Goal: Complete application form

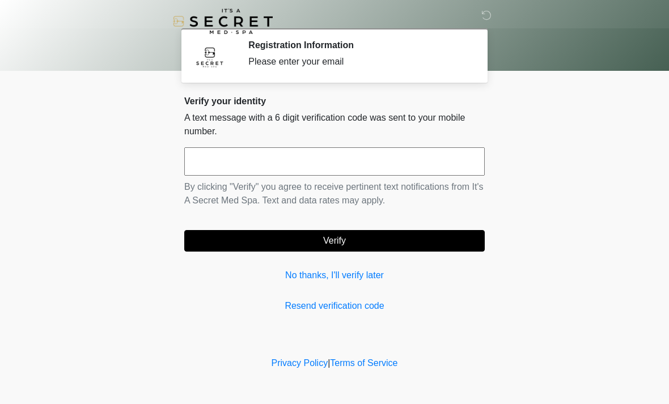
click at [350, 161] on input "text" at bounding box center [334, 161] width 300 height 28
type input "******"
click at [381, 233] on button "Verify" at bounding box center [334, 241] width 300 height 22
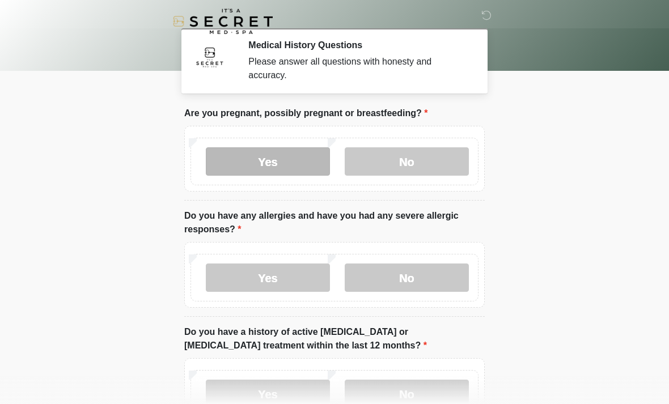
click at [305, 162] on label "Yes" at bounding box center [268, 161] width 124 height 28
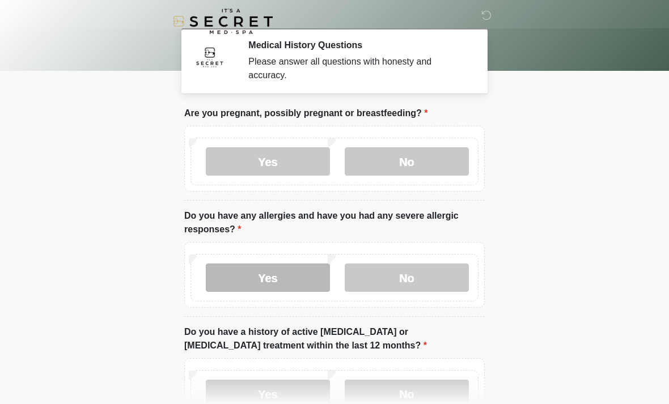
click at [283, 273] on label "Yes" at bounding box center [268, 277] width 124 height 28
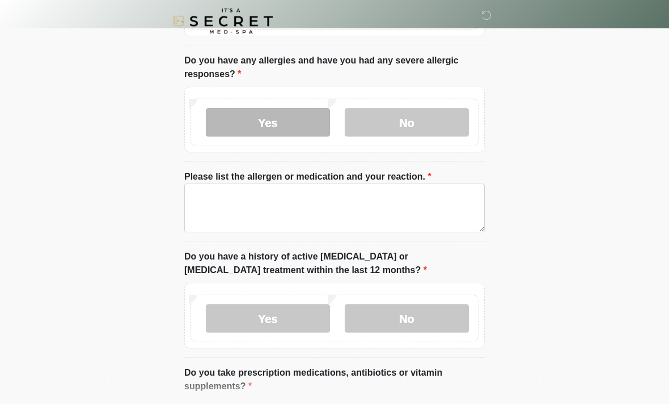
scroll to position [155, 0]
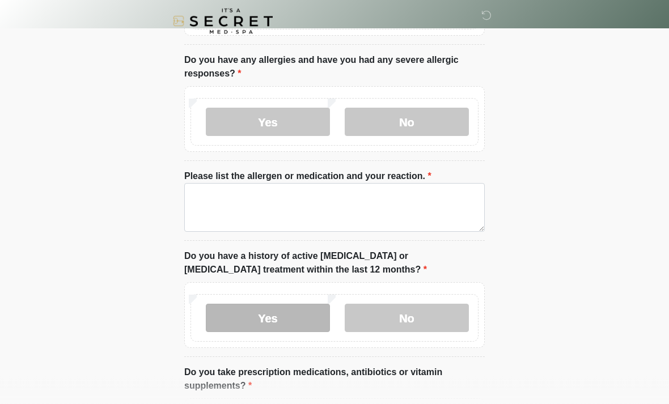
click at [281, 313] on label "Yes" at bounding box center [268, 318] width 124 height 28
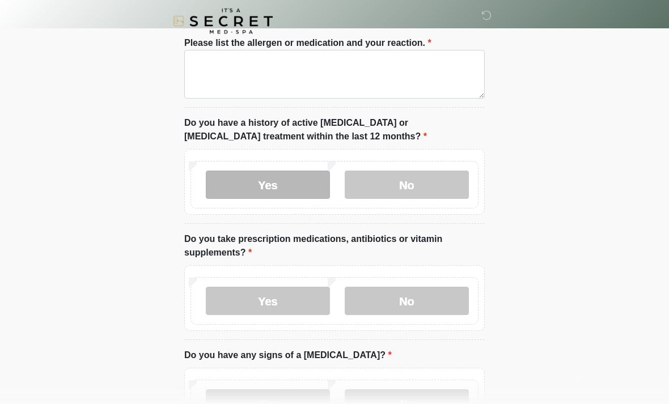
scroll to position [289, 0]
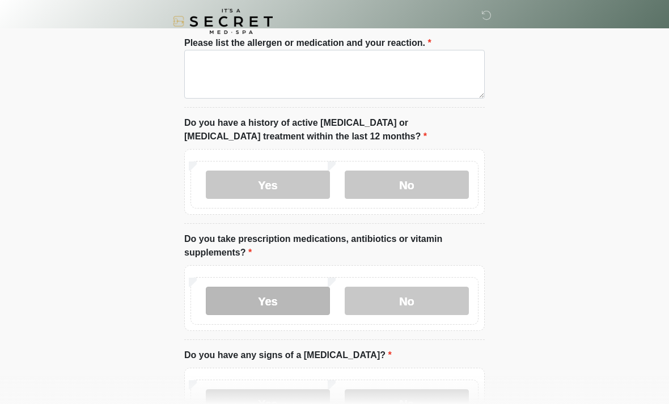
click at [266, 295] on label "Yes" at bounding box center [268, 301] width 124 height 28
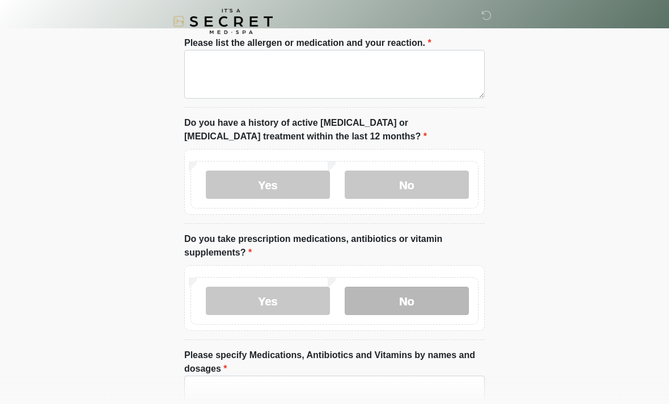
click at [399, 305] on label "No" at bounding box center [406, 301] width 124 height 28
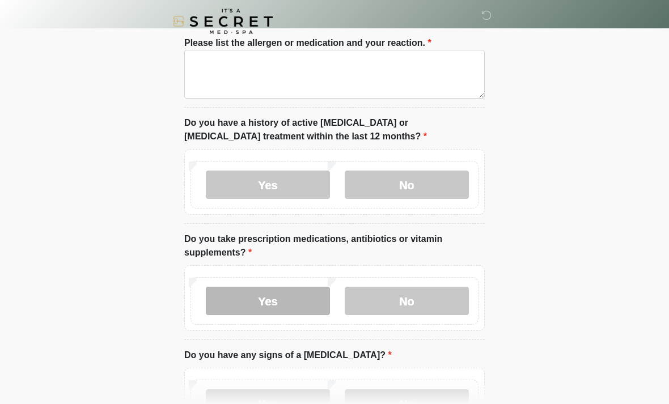
click at [292, 300] on label "Yes" at bounding box center [268, 301] width 124 height 28
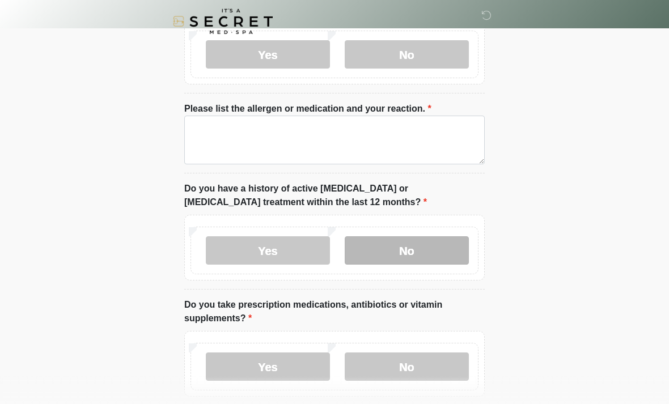
click at [411, 252] on label "No" at bounding box center [406, 250] width 124 height 28
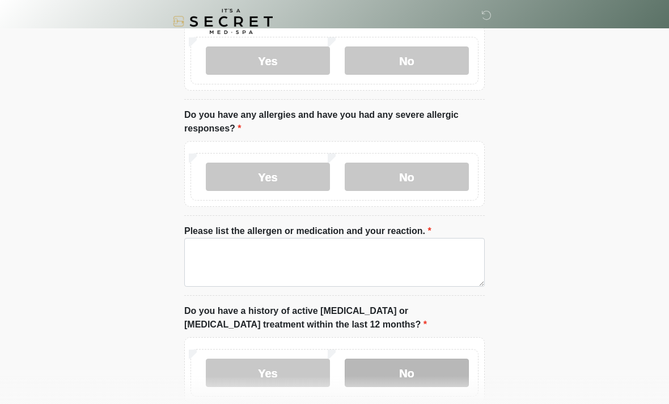
scroll to position [99, 0]
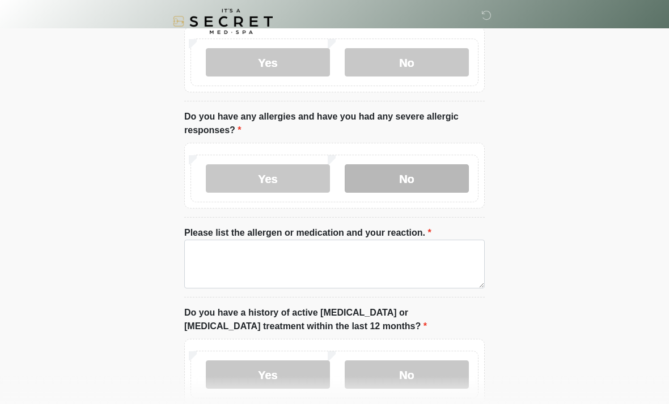
click at [409, 178] on label "No" at bounding box center [406, 178] width 124 height 28
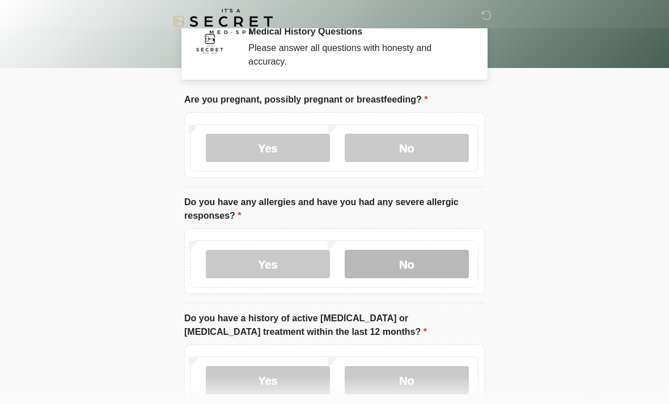
scroll to position [25, 0]
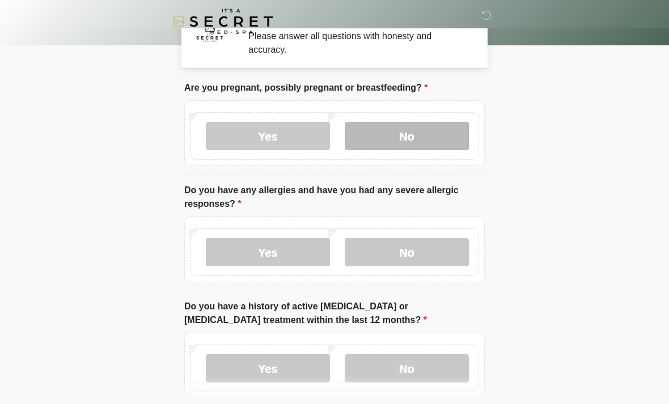
click at [404, 130] on label "No" at bounding box center [406, 136] width 124 height 28
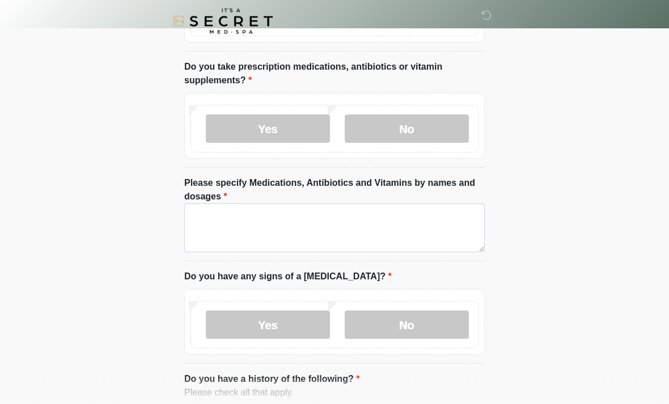
scroll to position [381, 0]
click at [405, 324] on label "No" at bounding box center [406, 324] width 124 height 28
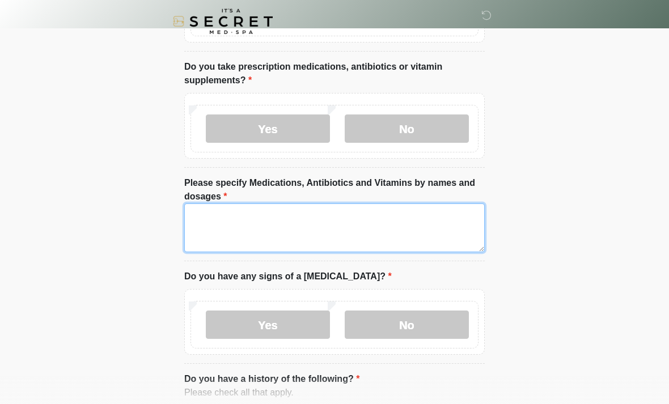
click at [325, 237] on textarea "Please specify Medications, Antibiotics and Vitamins by names and dosages" at bounding box center [334, 227] width 300 height 49
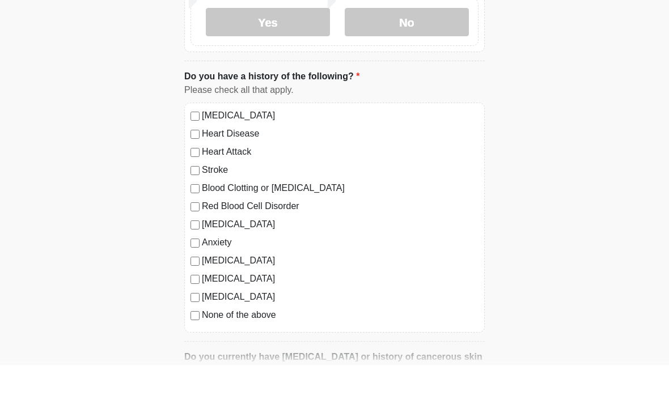
scroll to position [647, 0]
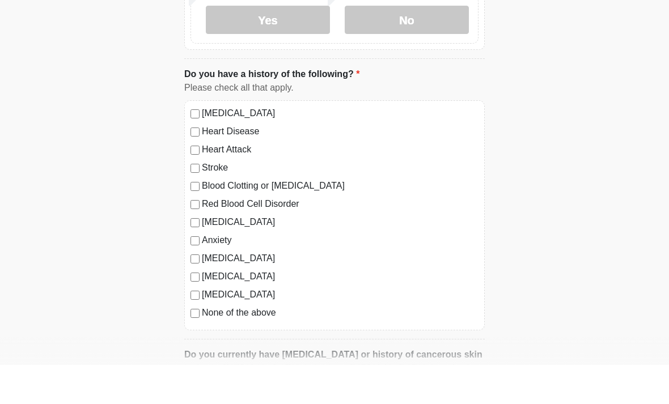
type textarea "**********"
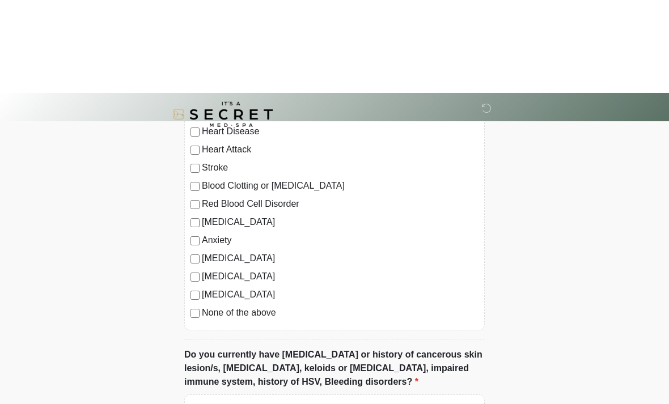
scroll to position [780, 0]
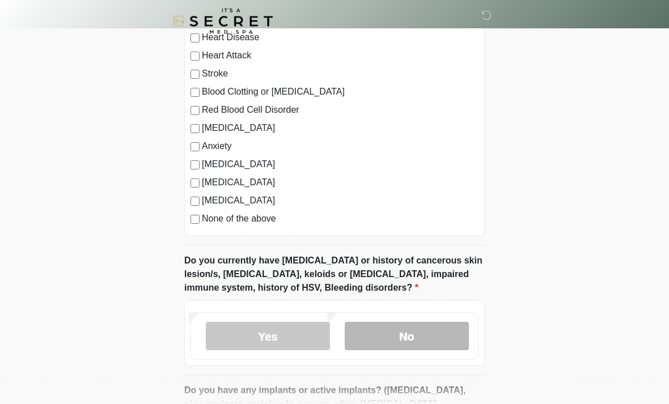
click at [405, 335] on label "No" at bounding box center [406, 336] width 124 height 28
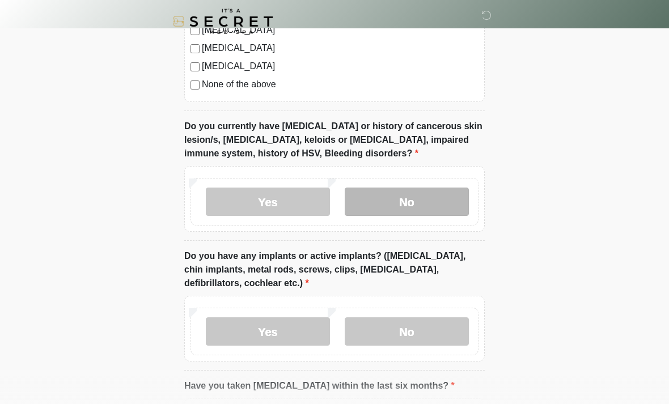
scroll to position [921, 0]
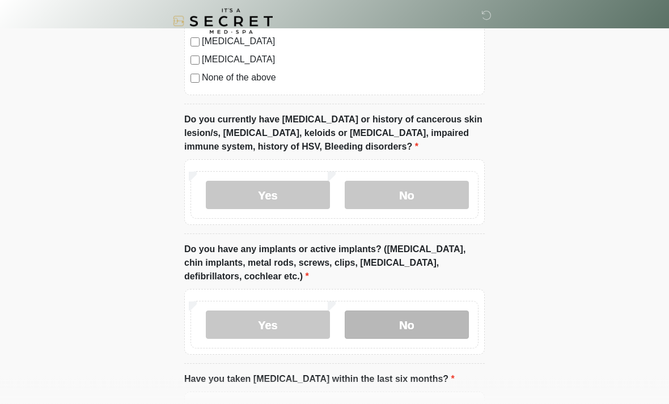
click at [420, 320] on label "No" at bounding box center [406, 325] width 124 height 28
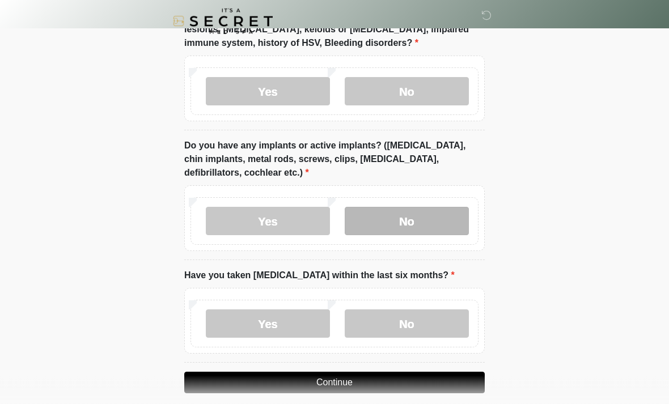
scroll to position [1036, 0]
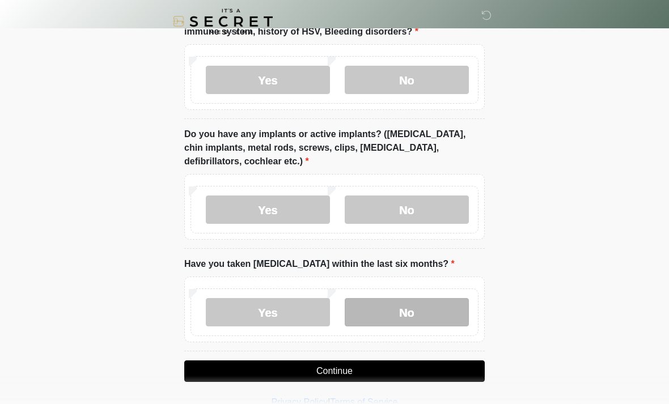
click at [414, 310] on label "No" at bounding box center [406, 312] width 124 height 28
click at [403, 376] on button "Continue" at bounding box center [334, 371] width 300 height 22
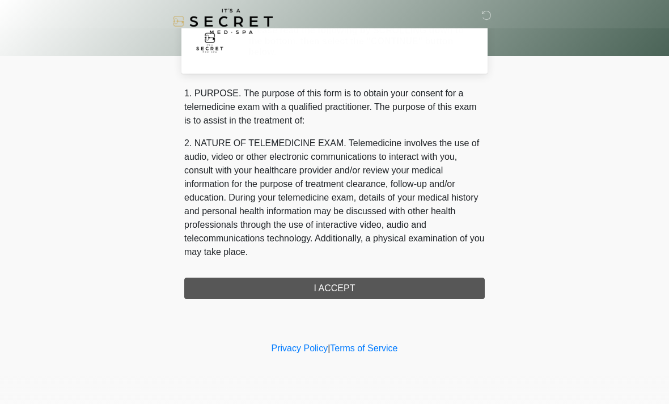
scroll to position [0, 0]
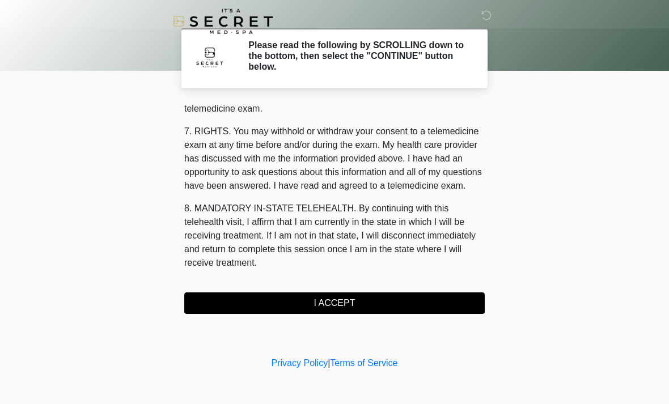
click at [360, 303] on button "I ACCEPT" at bounding box center [334, 303] width 300 height 22
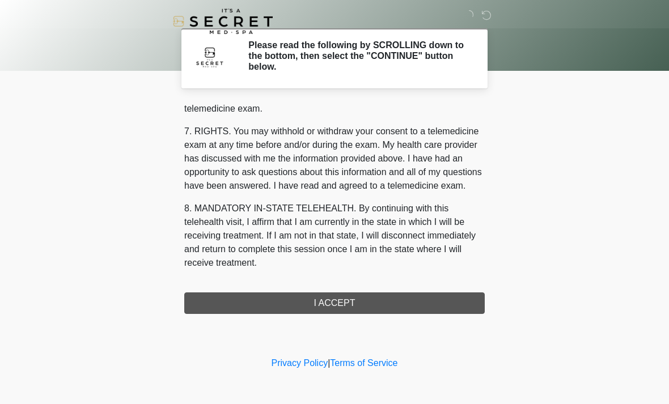
scroll to position [480, 0]
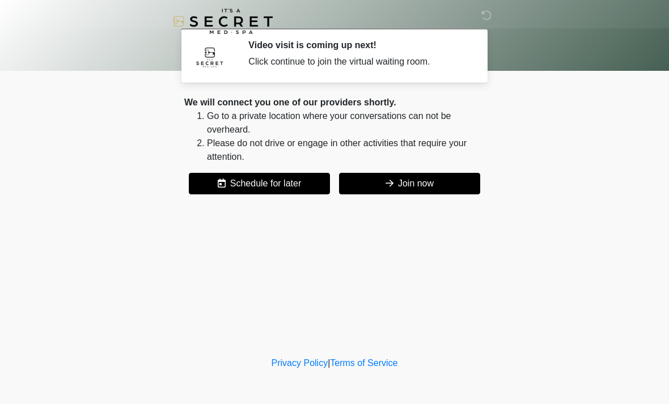
click at [412, 180] on button "Join now" at bounding box center [409, 184] width 141 height 22
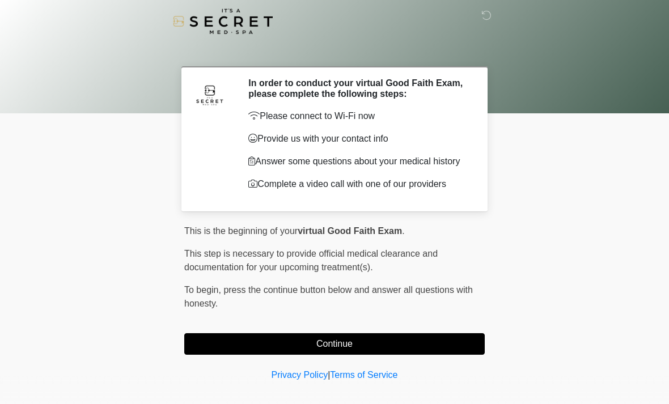
click at [431, 354] on button "Continue" at bounding box center [334, 344] width 300 height 22
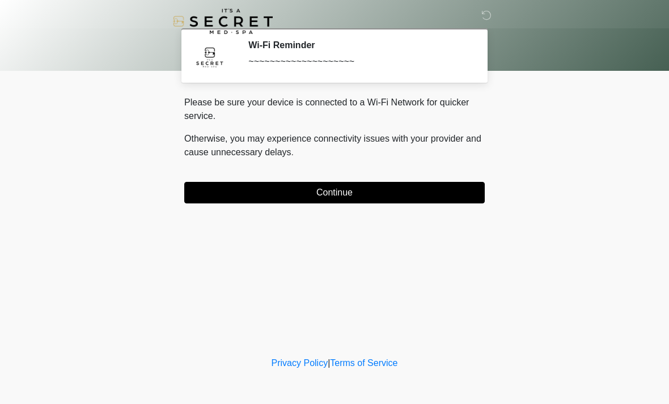
click at [428, 178] on div "Please be sure your device is connected to a Wi-Fi Network for quicker service.…" at bounding box center [334, 150] width 300 height 108
click at [442, 193] on button "Continue" at bounding box center [334, 193] width 300 height 22
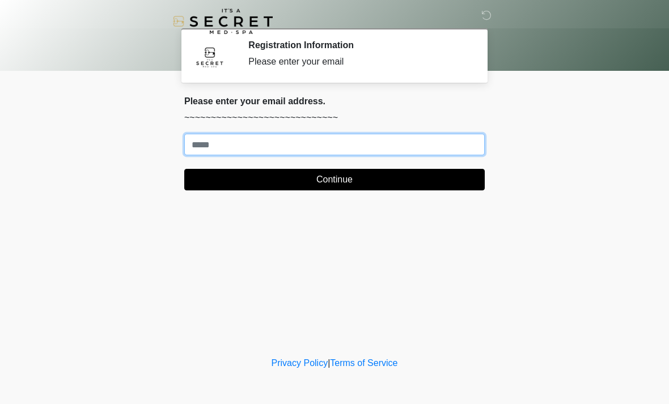
click at [459, 135] on input "Where should we email your treatment plan?" at bounding box center [334, 145] width 300 height 22
type input "**********"
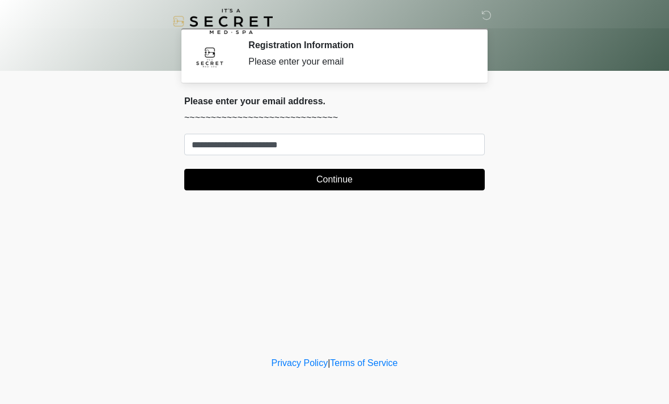
click at [359, 185] on button "Continue" at bounding box center [334, 180] width 300 height 22
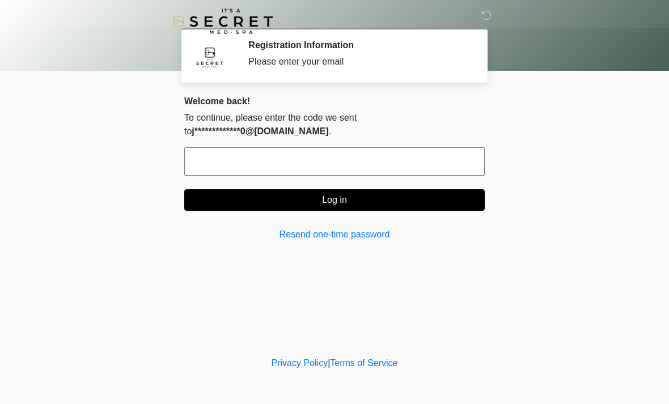
click at [378, 158] on input "text" at bounding box center [334, 161] width 300 height 28
type input "******"
click at [387, 206] on button "Log in" at bounding box center [334, 200] width 300 height 22
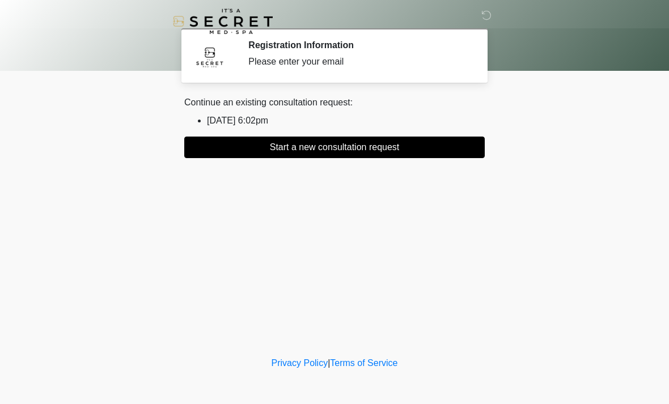
click at [378, 140] on button "Start a new consultation request" at bounding box center [334, 148] width 300 height 22
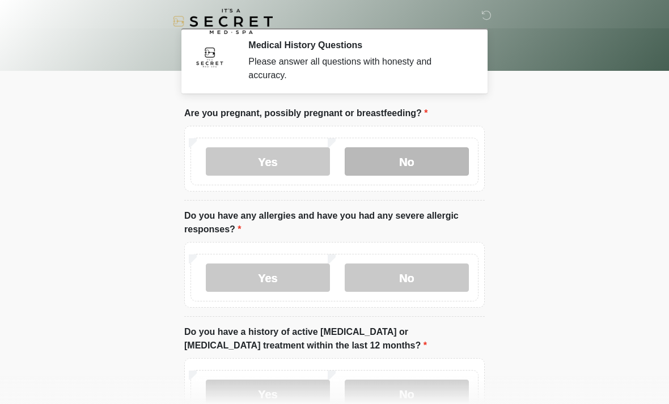
click at [419, 163] on label "No" at bounding box center [406, 161] width 124 height 28
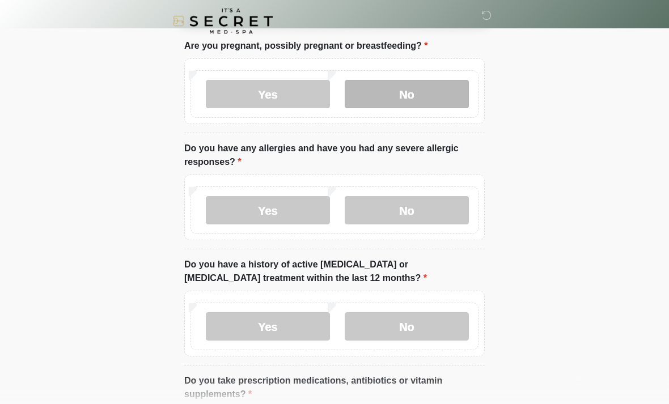
scroll to position [68, 0]
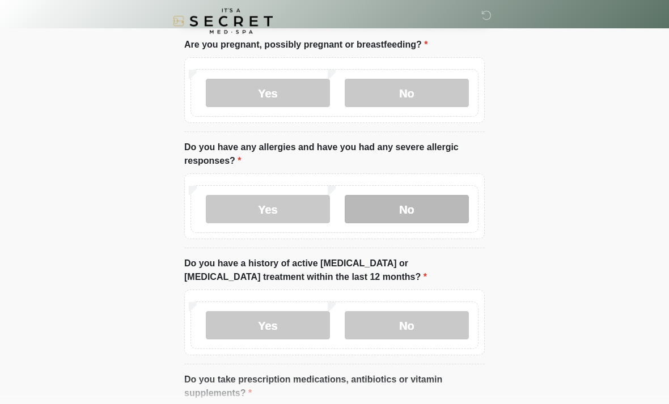
click at [407, 207] on label "No" at bounding box center [406, 209] width 124 height 28
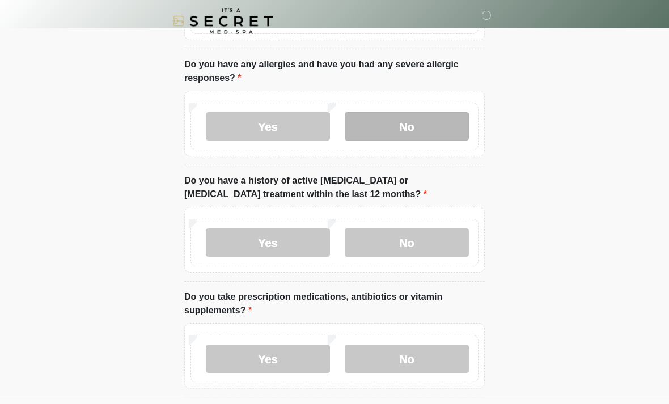
scroll to position [155, 0]
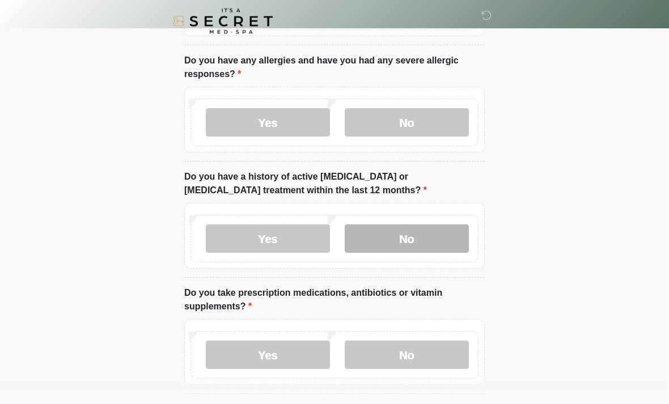
click at [415, 227] on label "No" at bounding box center [406, 239] width 124 height 28
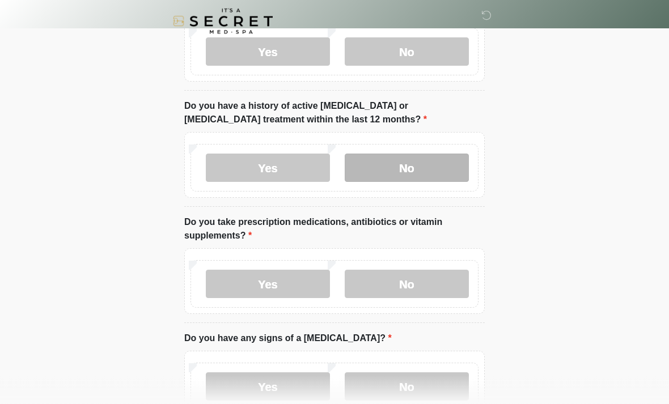
scroll to position [232, 0]
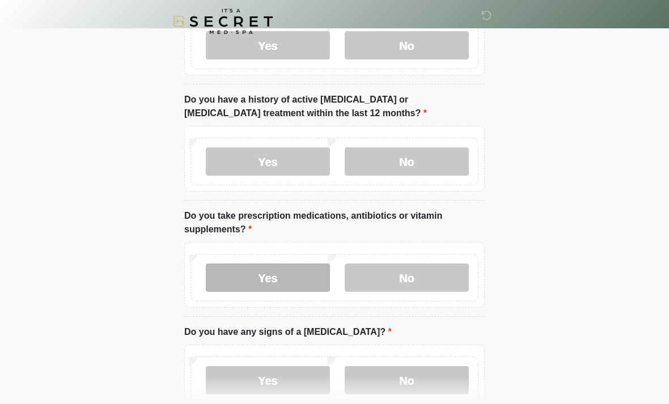
click at [273, 280] on label "Yes" at bounding box center [268, 277] width 124 height 28
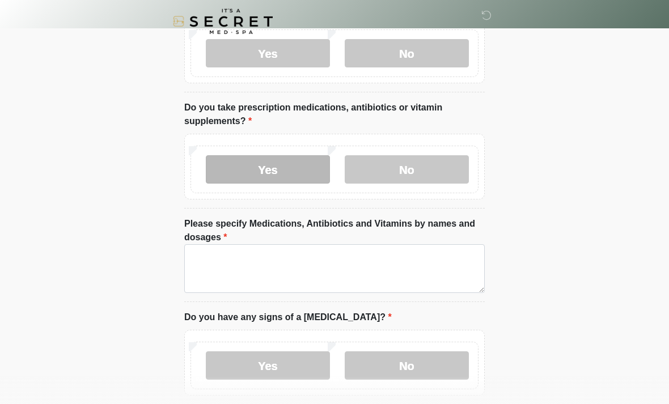
scroll to position [343, 0]
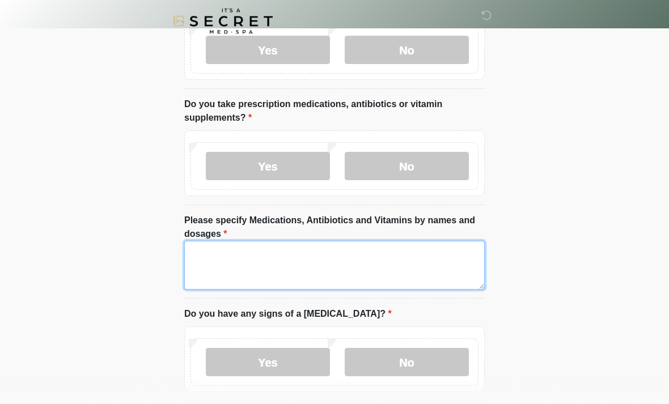
click at [330, 259] on textarea "Please specify Medications, Antibiotics and Vitamins by names and dosages" at bounding box center [334, 265] width 300 height 49
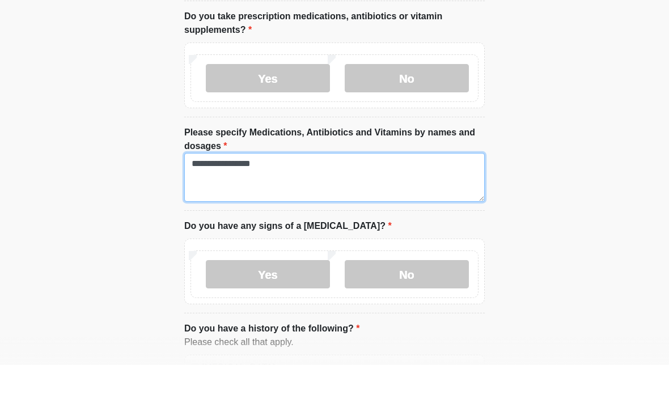
scroll to position [393, 0]
type textarea "**********"
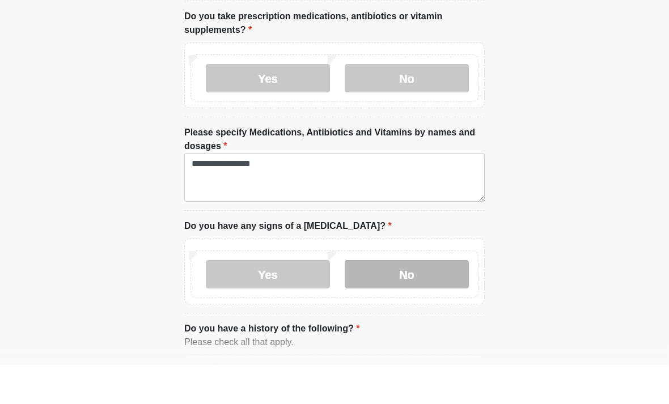
click at [419, 299] on label "No" at bounding box center [406, 313] width 124 height 28
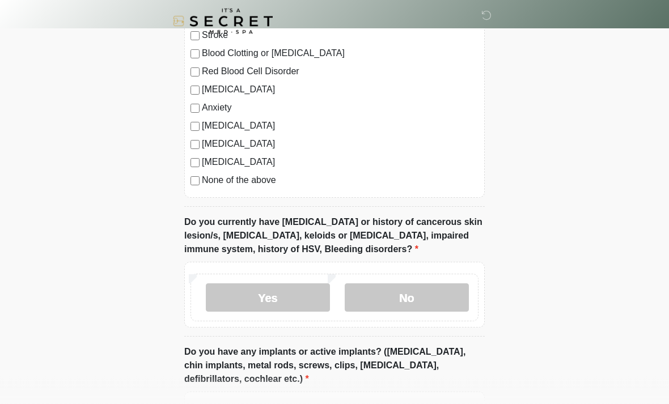
scroll to position [819, 0]
click at [403, 297] on label "No" at bounding box center [406, 297] width 124 height 28
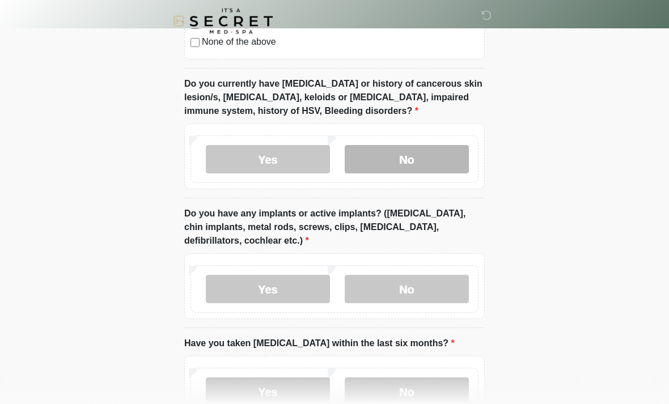
scroll to position [957, 0]
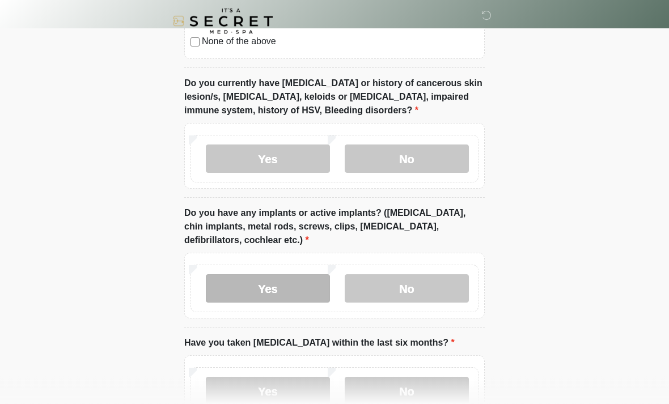
click at [278, 280] on label "Yes" at bounding box center [268, 289] width 124 height 28
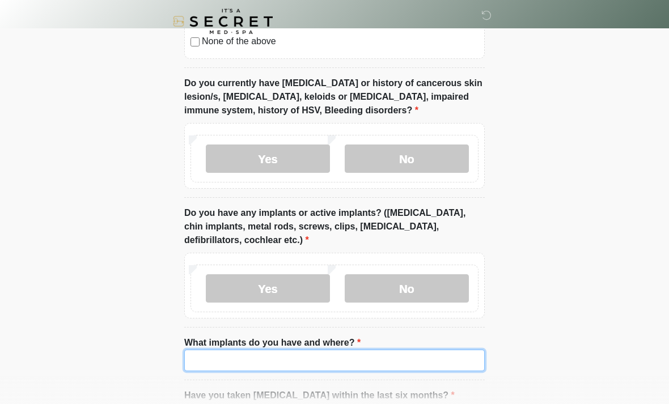
click at [321, 357] on input "What implants do you have and where?" at bounding box center [334, 361] width 300 height 22
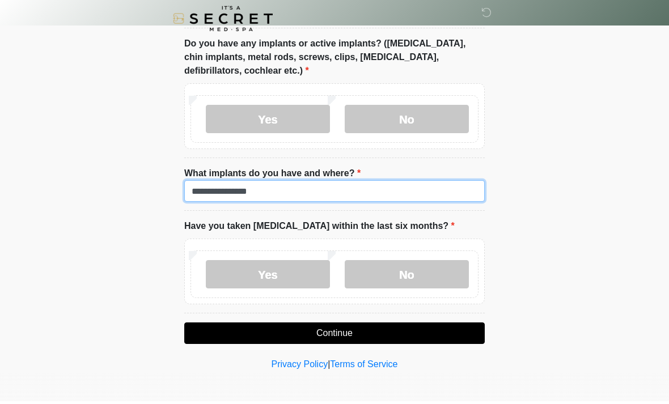
scroll to position [1125, 0]
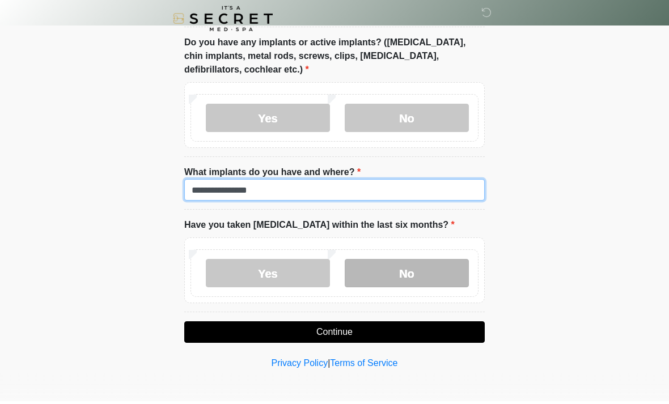
type input "**********"
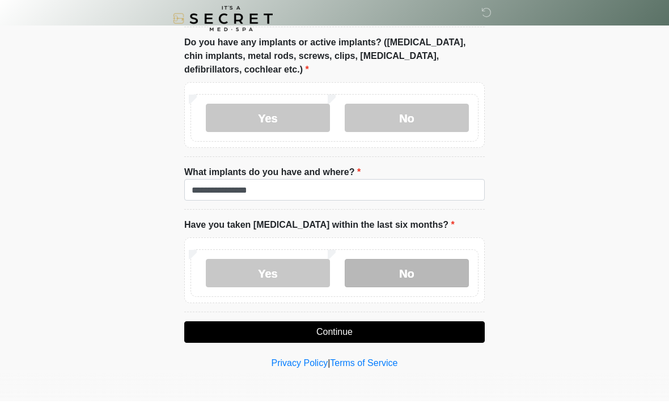
click at [422, 273] on label "No" at bounding box center [406, 276] width 124 height 28
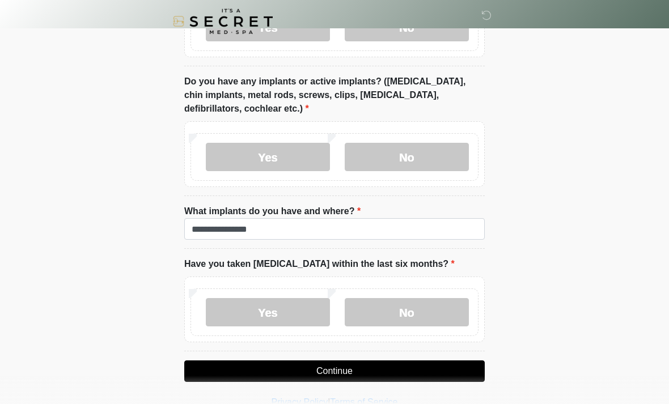
click at [344, 368] on button "Continue" at bounding box center [334, 371] width 300 height 22
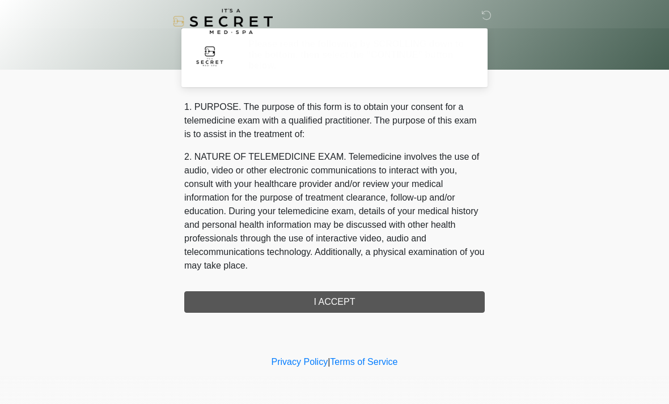
scroll to position [0, 0]
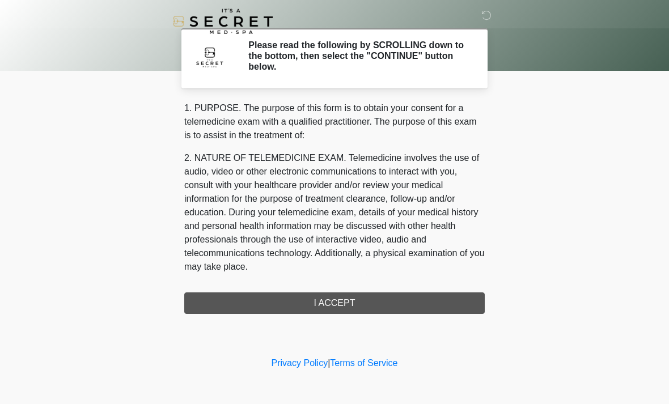
click at [348, 293] on div "1. PURPOSE. The purpose of this form is to obtain your consent for a telemedici…" at bounding box center [334, 207] width 300 height 212
click at [357, 307] on div "1. PURPOSE. The purpose of this form is to obtain your consent for a telemedici…" at bounding box center [334, 207] width 300 height 212
click at [346, 306] on div "1. PURPOSE. The purpose of this form is to obtain your consent for a telemedici…" at bounding box center [334, 207] width 300 height 212
click at [334, 297] on div "1. PURPOSE. The purpose of this form is to obtain your consent for a telemedici…" at bounding box center [334, 207] width 300 height 212
click at [315, 299] on div "1. PURPOSE. The purpose of this form is to obtain your consent for a telemedici…" at bounding box center [334, 207] width 300 height 212
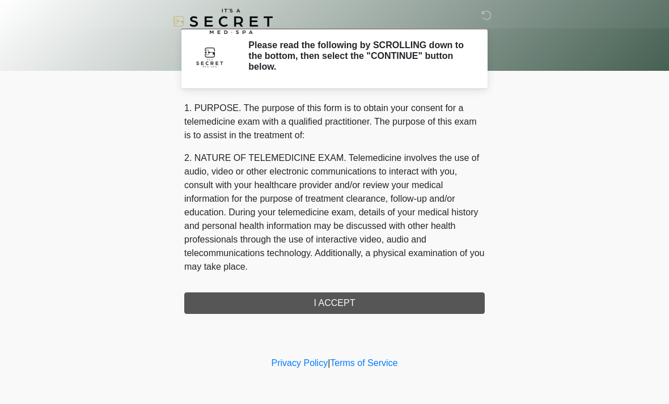
click at [381, 309] on div "1. PURPOSE. The purpose of this form is to obtain your consent for a telemedici…" at bounding box center [334, 207] width 300 height 212
click at [390, 50] on h2 "Please read the following by SCROLLING down to the bottom, then select the "CON…" at bounding box center [357, 56] width 219 height 33
click at [331, 55] on h2 "Please read the following by SCROLLING down to the bottom, then select the "CON…" at bounding box center [357, 56] width 219 height 33
click at [403, 237] on p "2. NATURE OF TELEMEDICINE EXAM. Telemedicine involves the use of audio, video o…" at bounding box center [334, 212] width 300 height 122
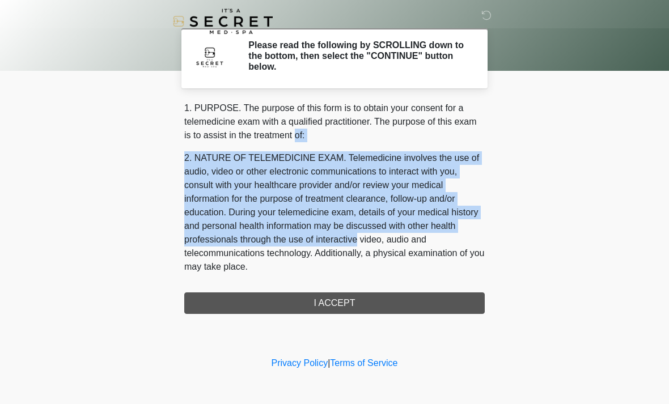
click at [529, 248] on body "‎ ‎ Please read the following by SCROLLING down to the bottom, then select the …" at bounding box center [334, 202] width 669 height 404
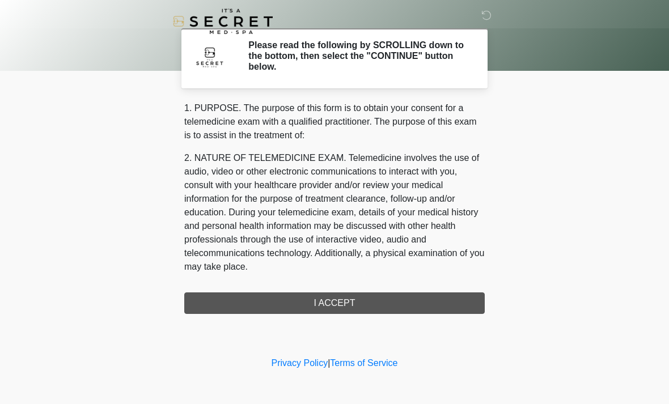
click at [528, 248] on body "‎ ‎ Please read the following by SCROLLING down to the bottom, then select the …" at bounding box center [334, 202] width 669 height 404
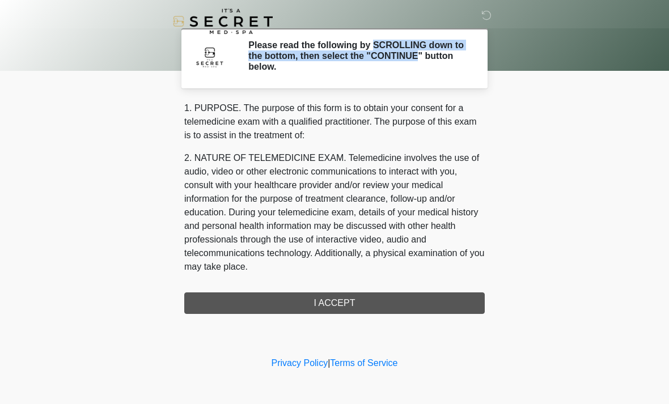
click at [432, 194] on p "2. NATURE OF TELEMEDICINE EXAM. Telemedicine involves the use of audio, video o…" at bounding box center [334, 212] width 300 height 122
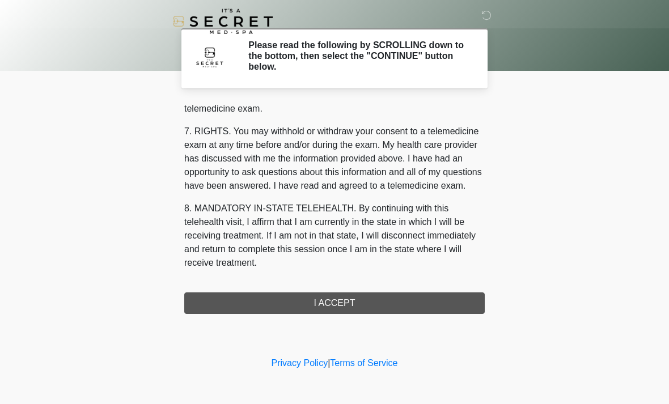
scroll to position [480, 0]
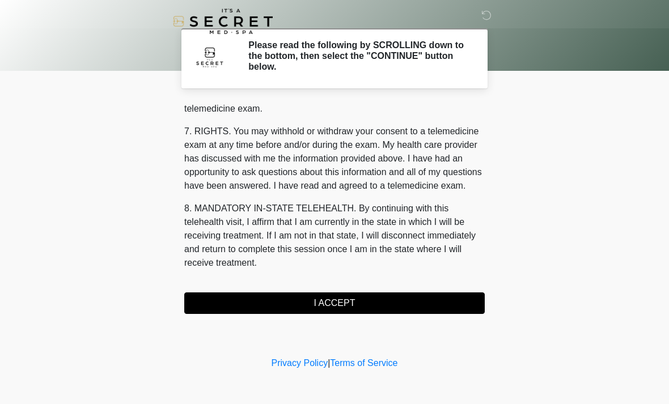
click at [343, 304] on button "I ACCEPT" at bounding box center [334, 303] width 300 height 22
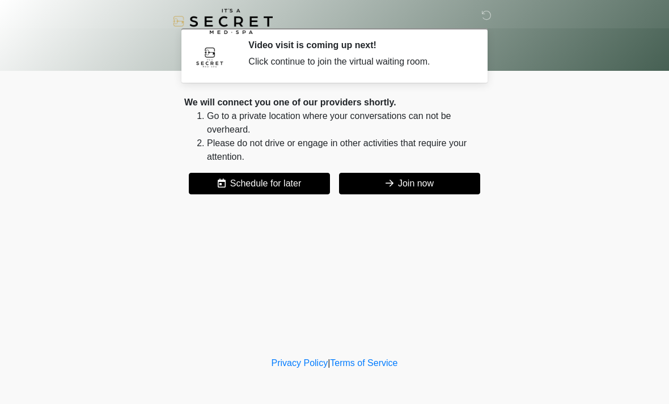
click at [423, 175] on button "Join now" at bounding box center [409, 184] width 141 height 22
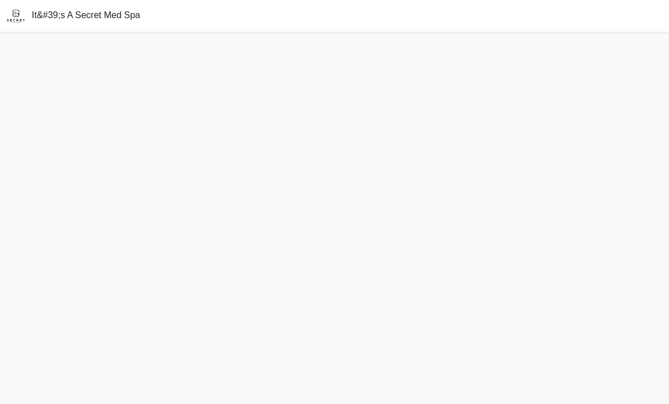
click at [0, 0] on html "It&#39;s A Secret Med Spa" at bounding box center [334, 202] width 669 height 404
